Goal: Check status: Check status

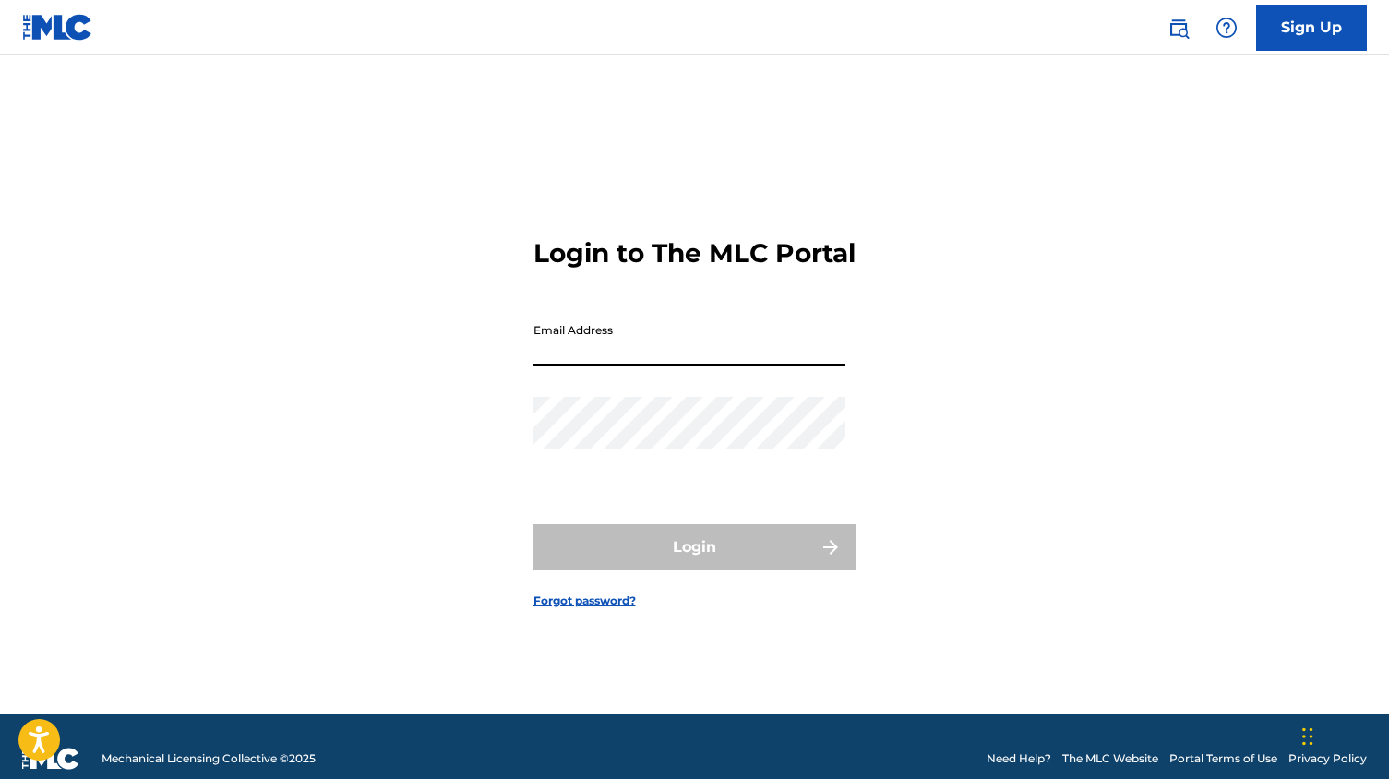
type input "[EMAIL_ADDRESS][DOMAIN_NAME]"
click at [694, 562] on button "Login" at bounding box center [694, 547] width 323 height 46
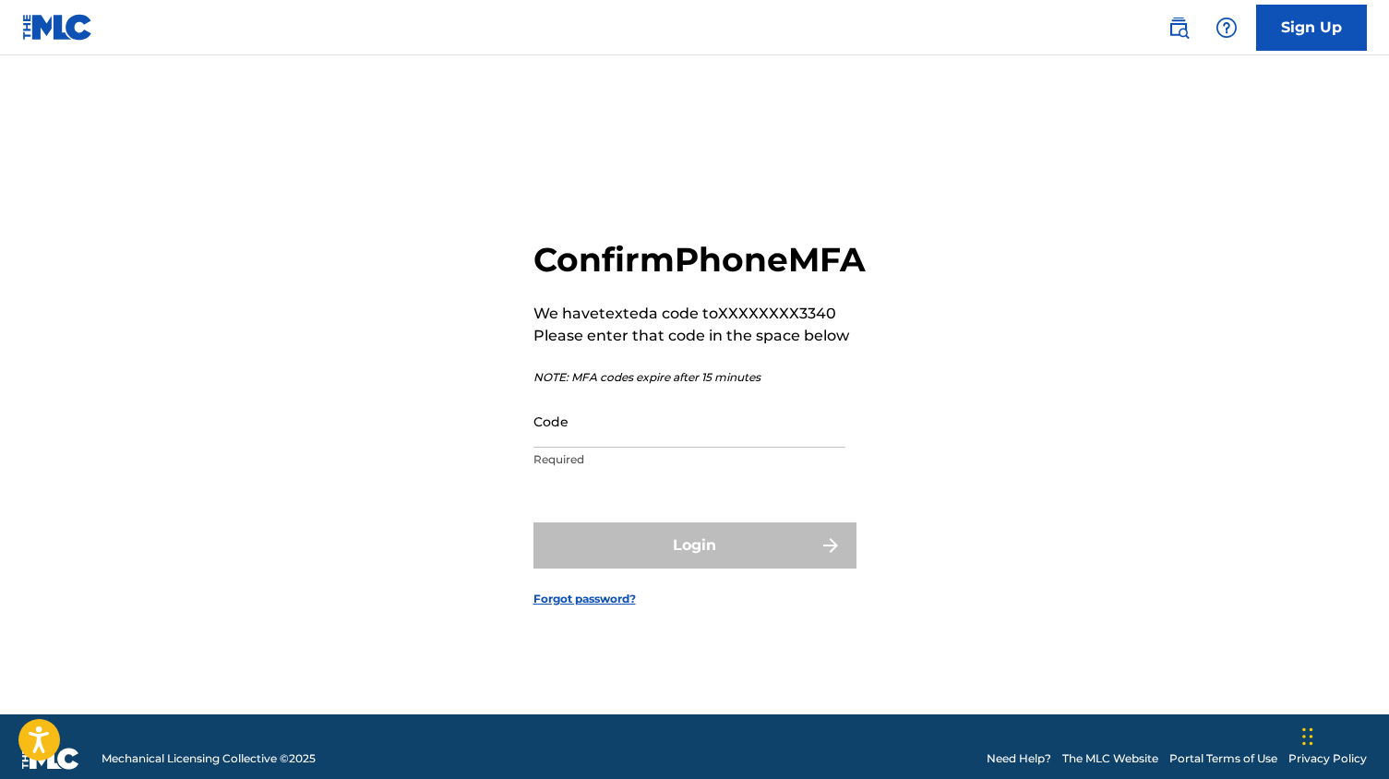
click at [612, 439] on input "Code" at bounding box center [689, 421] width 312 height 53
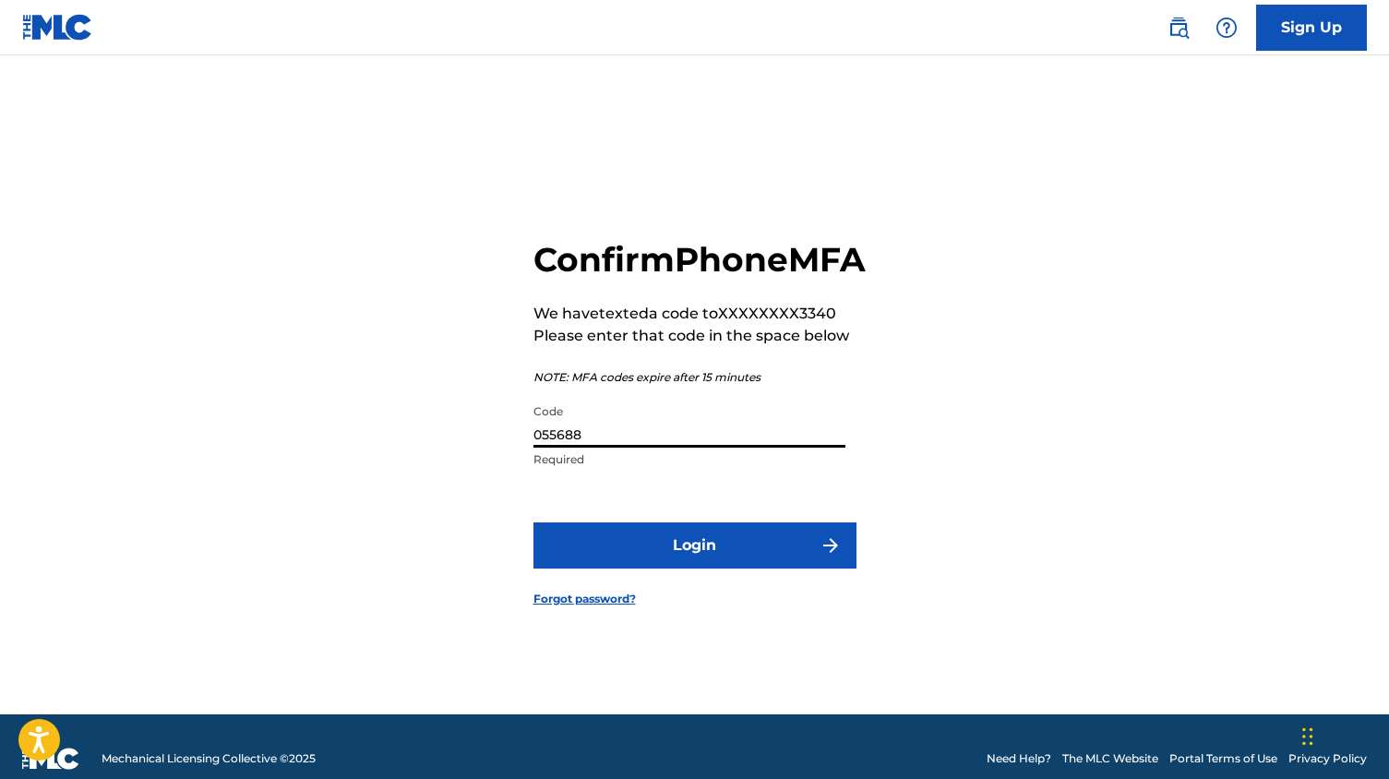
type input "055688"
click at [631, 596] on form "Confirm Phone MFA We have texted a code to XXXXXXXX3340 Please enter that code …" at bounding box center [694, 407] width 323 height 613
click at [645, 568] on button "Login" at bounding box center [694, 545] width 323 height 46
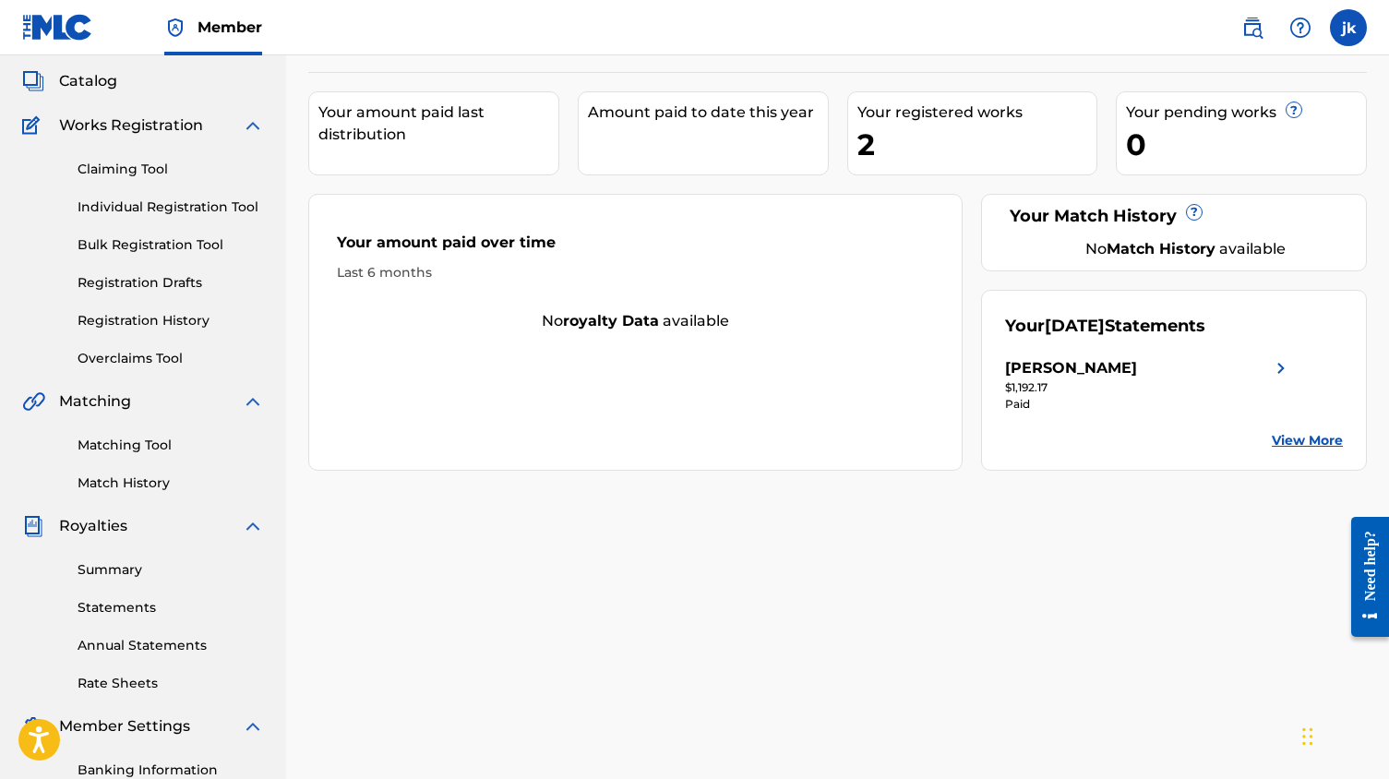
scroll to position [130, 0]
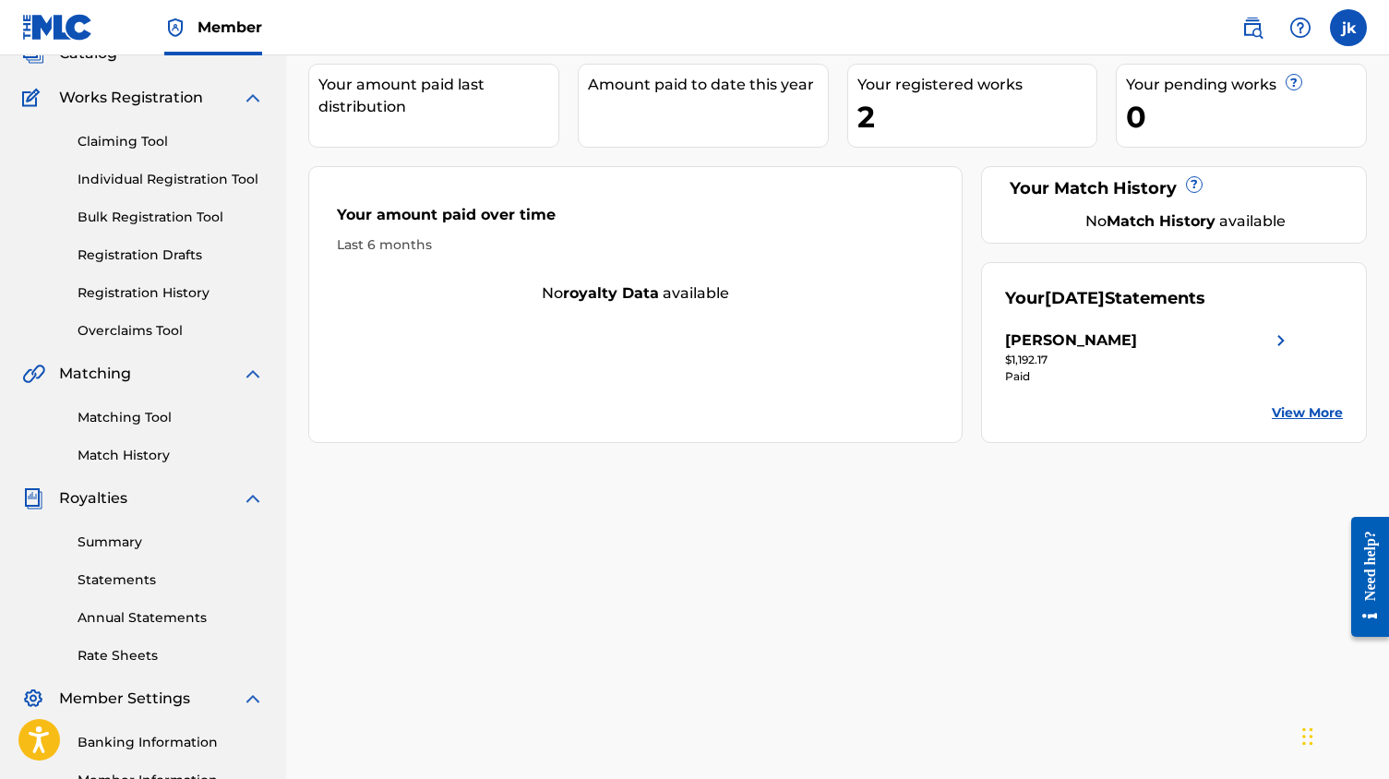
click at [125, 537] on link "Summary" at bounding box center [170, 541] width 186 height 19
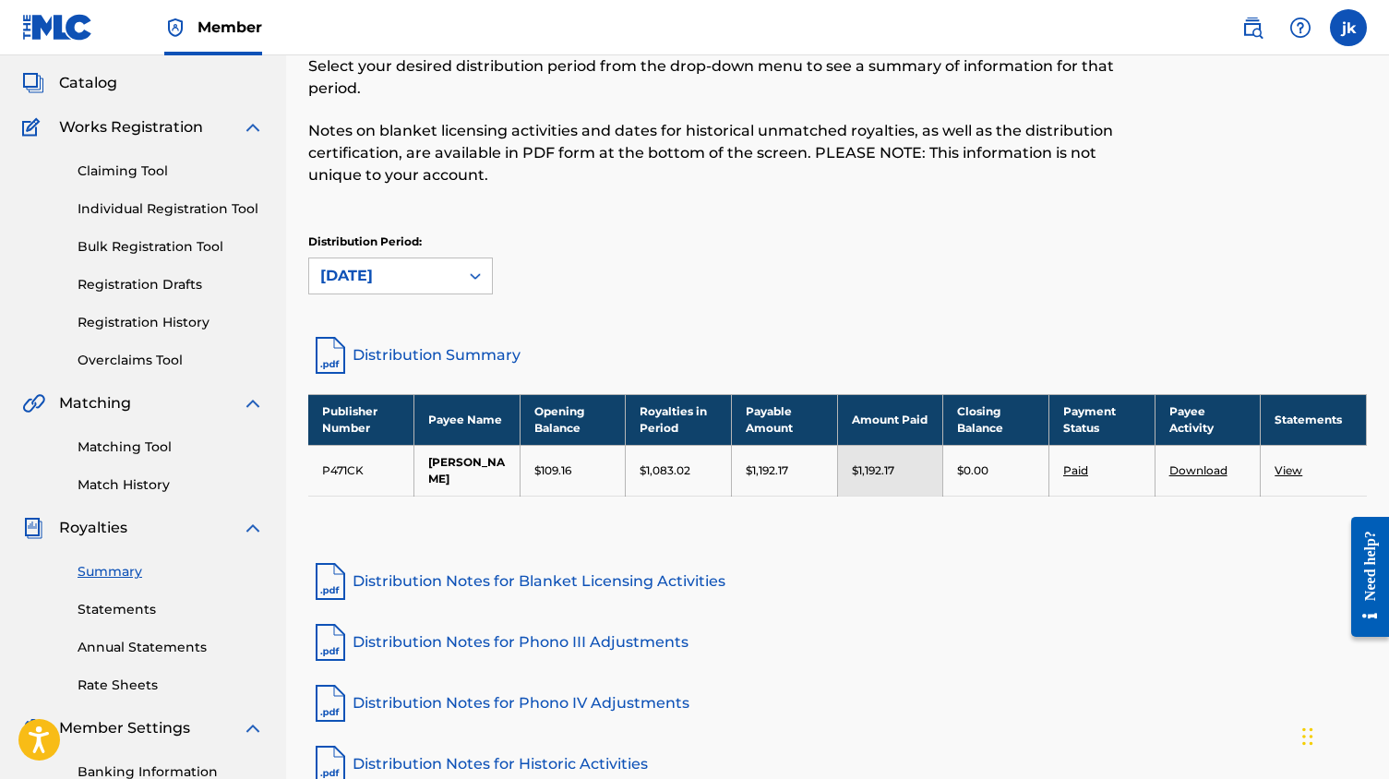
scroll to position [106, 0]
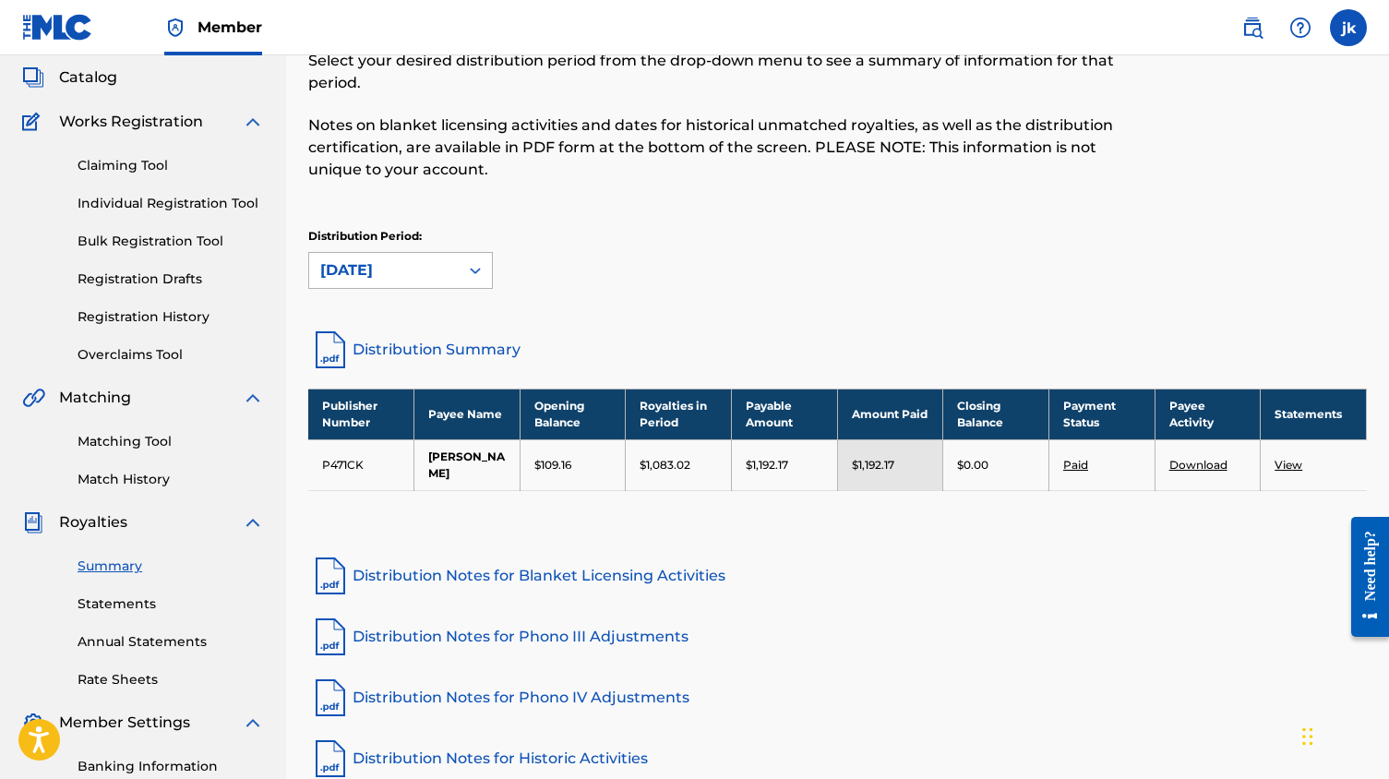
click at [453, 269] on div "[DATE]" at bounding box center [383, 270] width 149 height 35
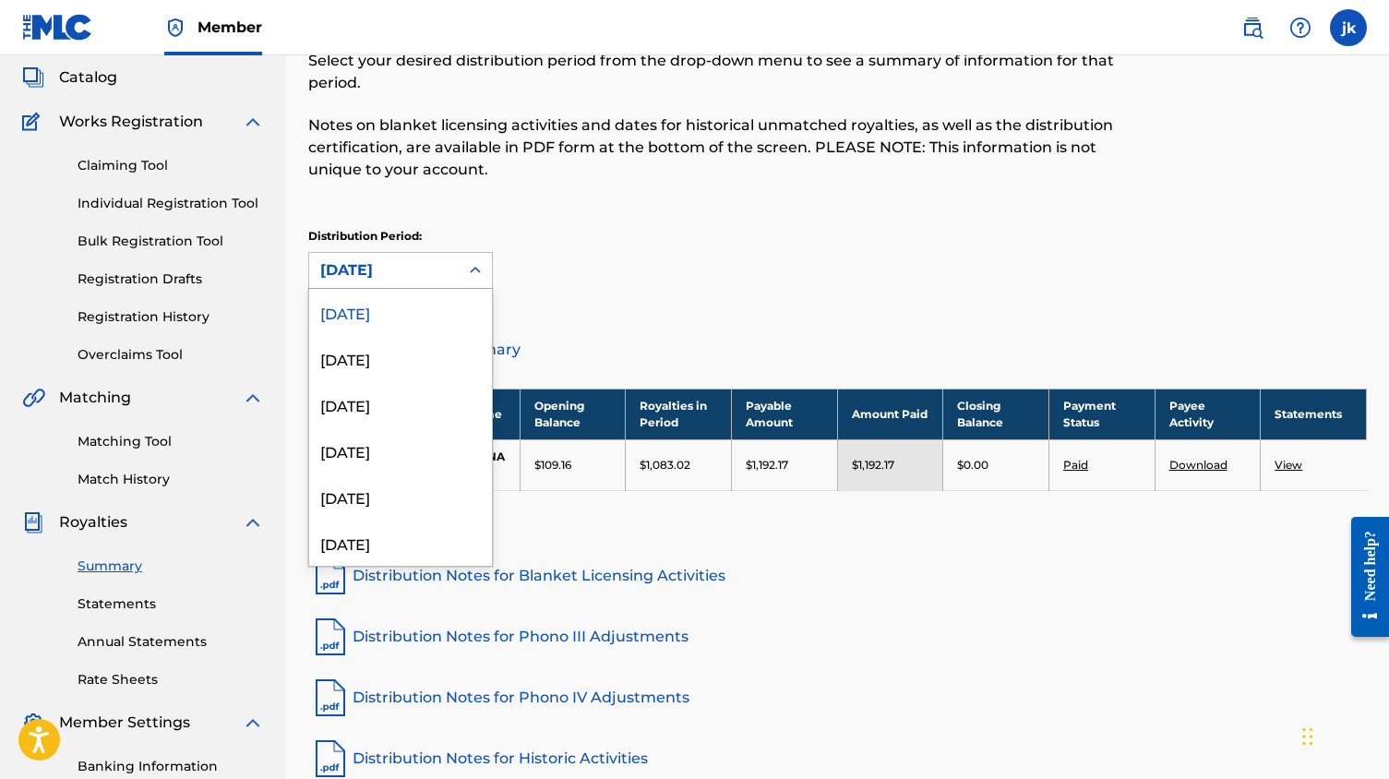
click at [438, 320] on div "[DATE]" at bounding box center [400, 312] width 183 height 46
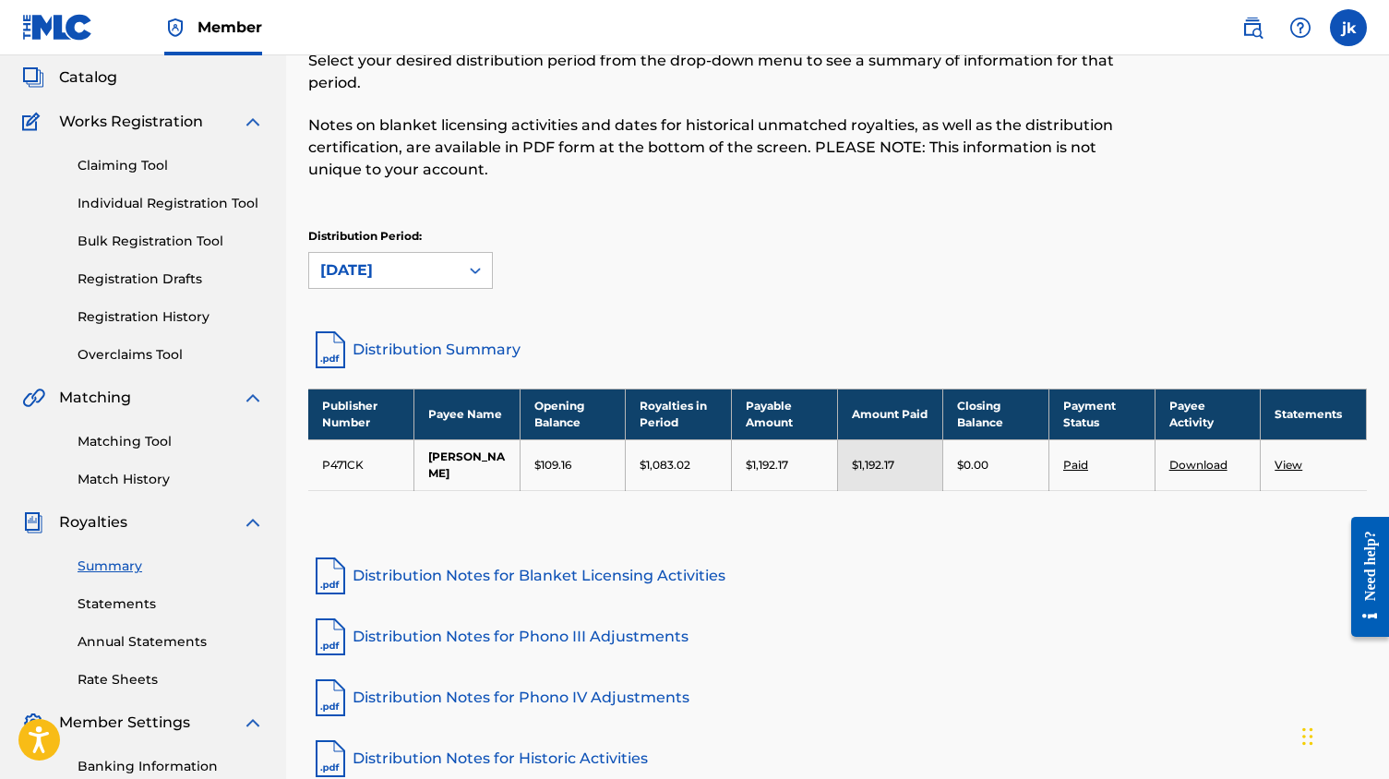
click at [454, 284] on div "[DATE]" at bounding box center [383, 270] width 149 height 35
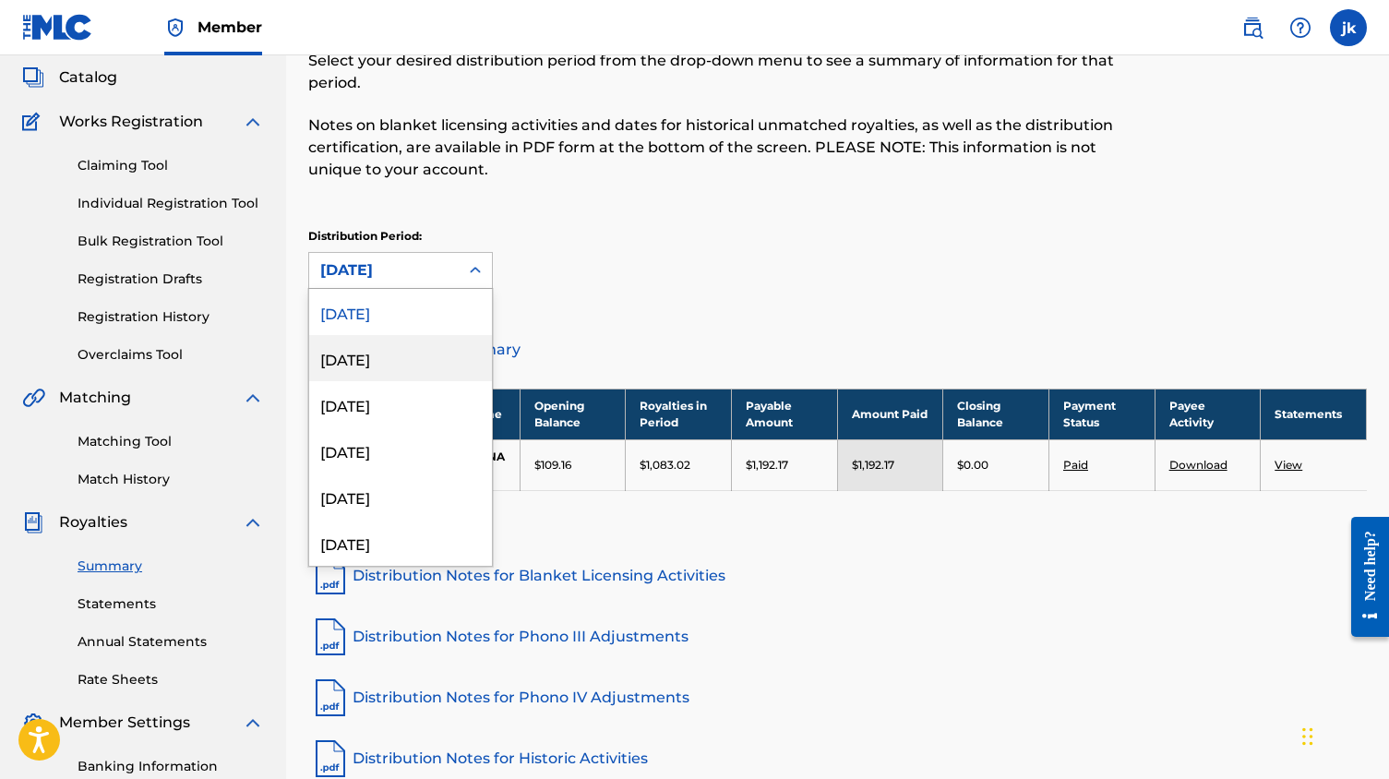
click at [411, 355] on div "[DATE]" at bounding box center [400, 358] width 183 height 46
click at [447, 267] on div "[DATE]" at bounding box center [383, 270] width 149 height 35
click at [436, 307] on div "[DATE]" at bounding box center [400, 312] width 183 height 46
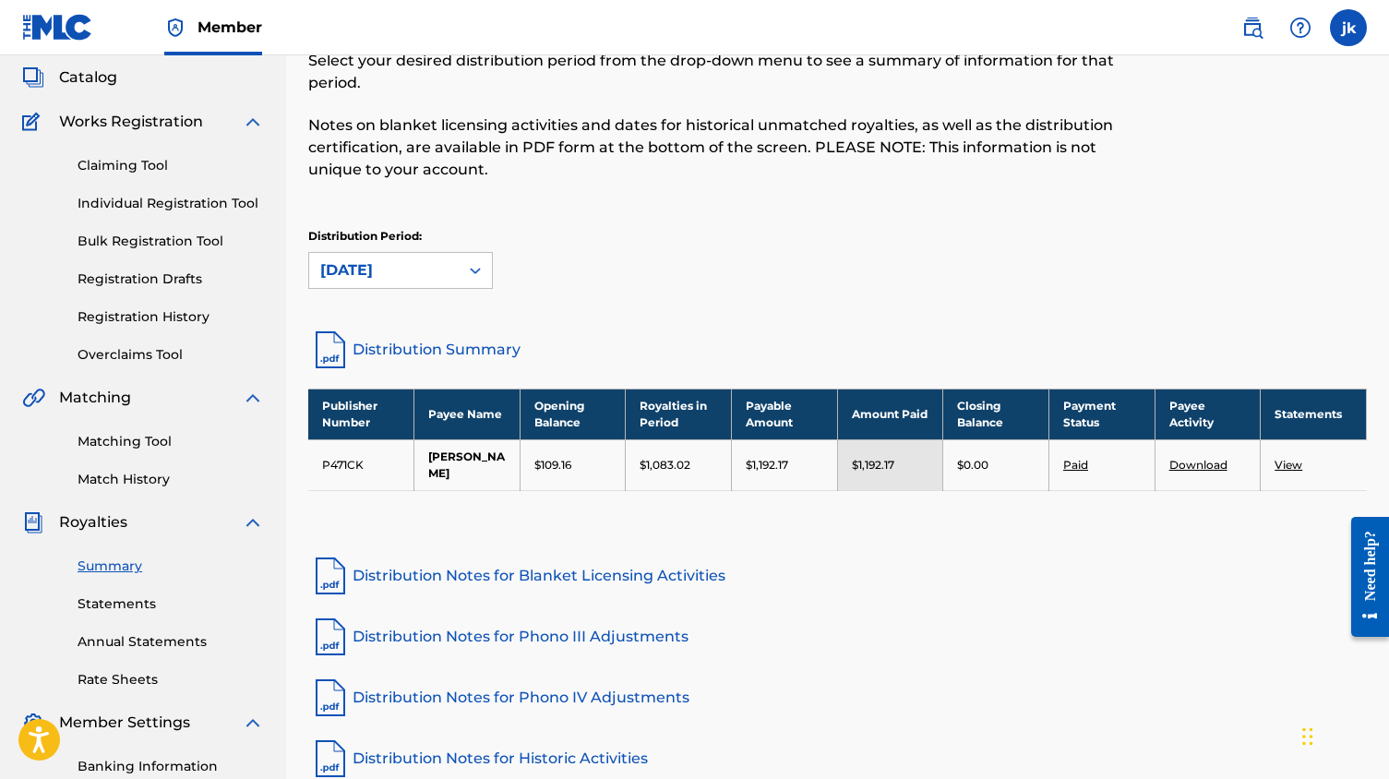
click at [678, 288] on div "Distribution Period: [DATE]" at bounding box center [837, 258] width 1058 height 61
